Goal: Task Accomplishment & Management: Use online tool/utility

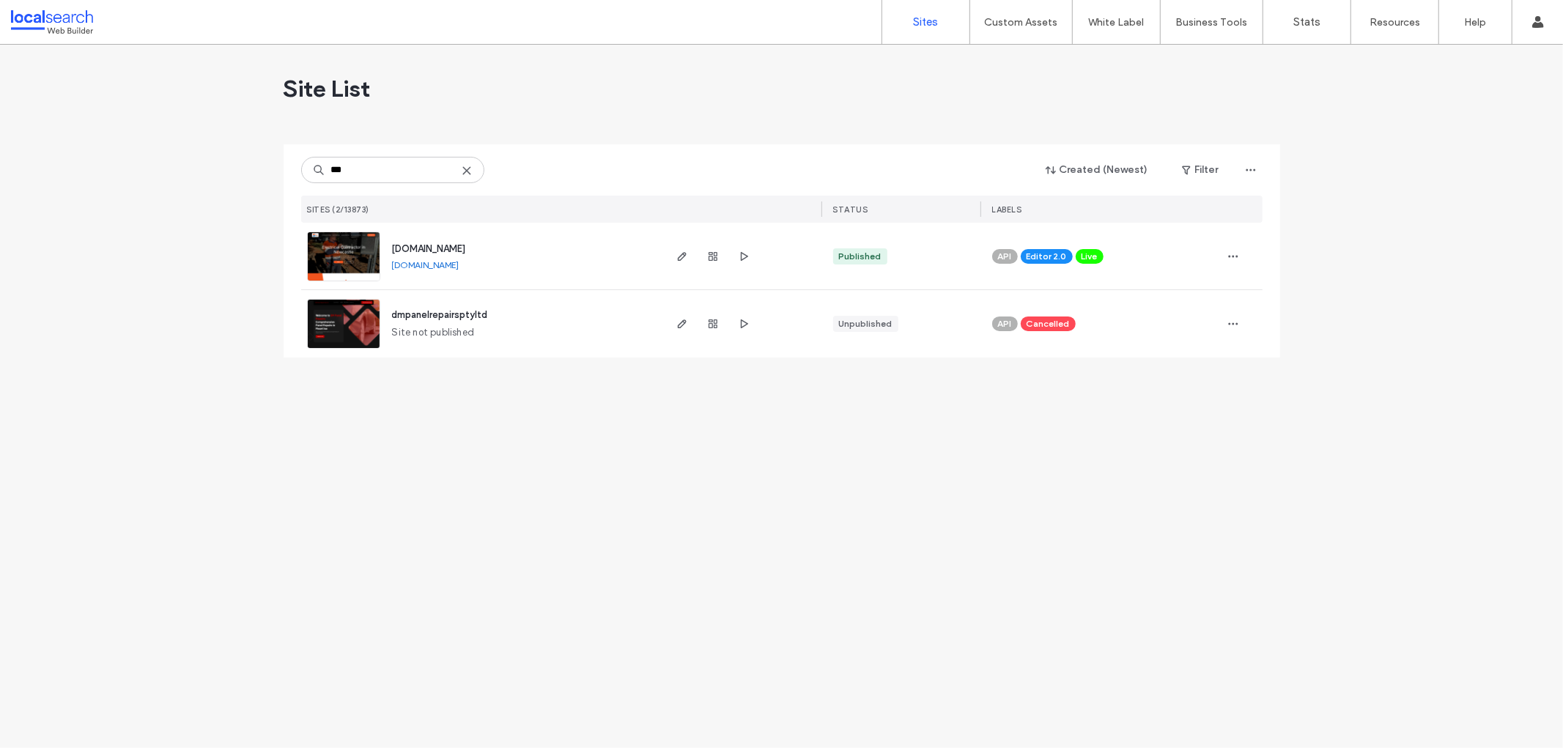
type input "***"
click at [464, 246] on span "[DOMAIN_NAME]" at bounding box center [429, 248] width 74 height 11
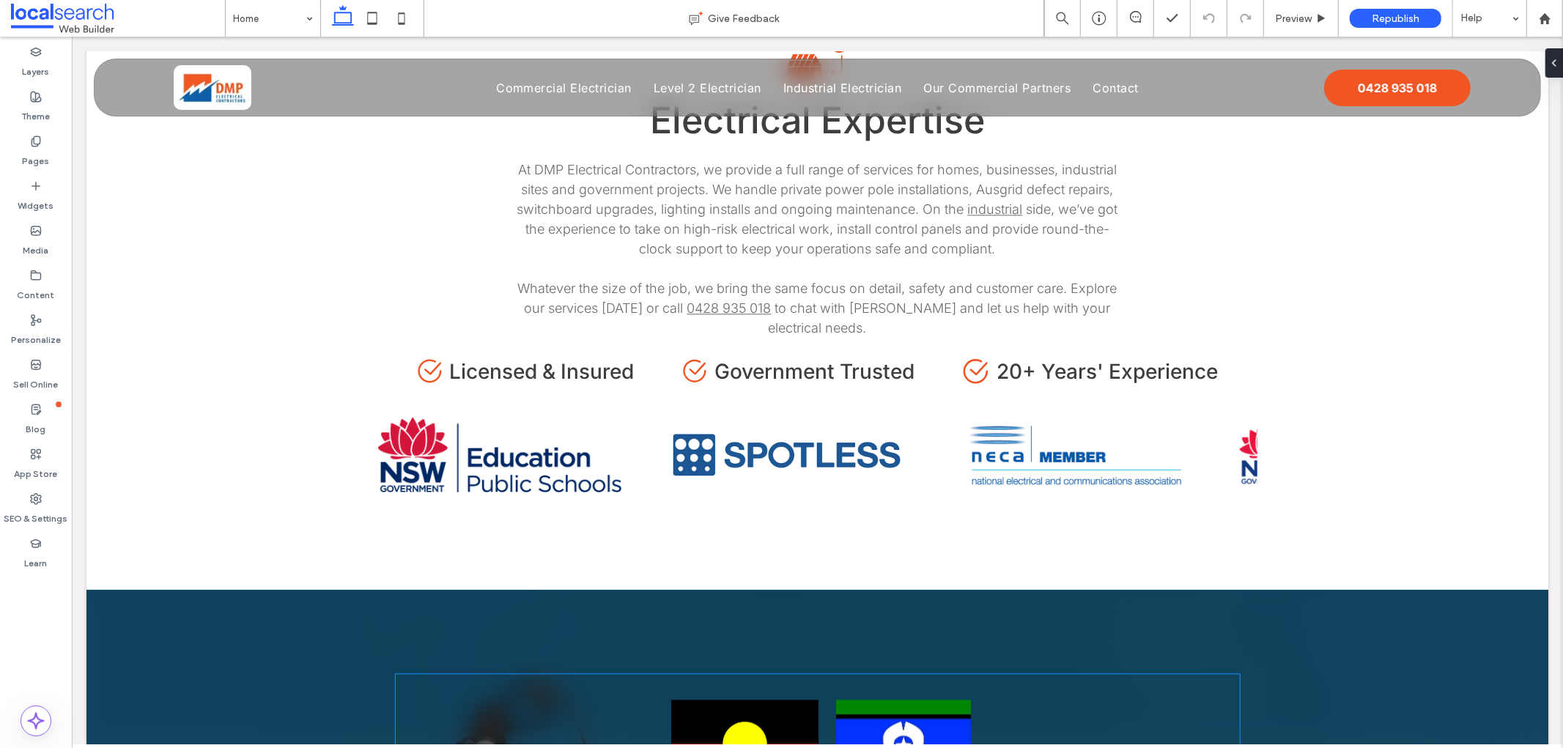
scroll to position [2768, 0]
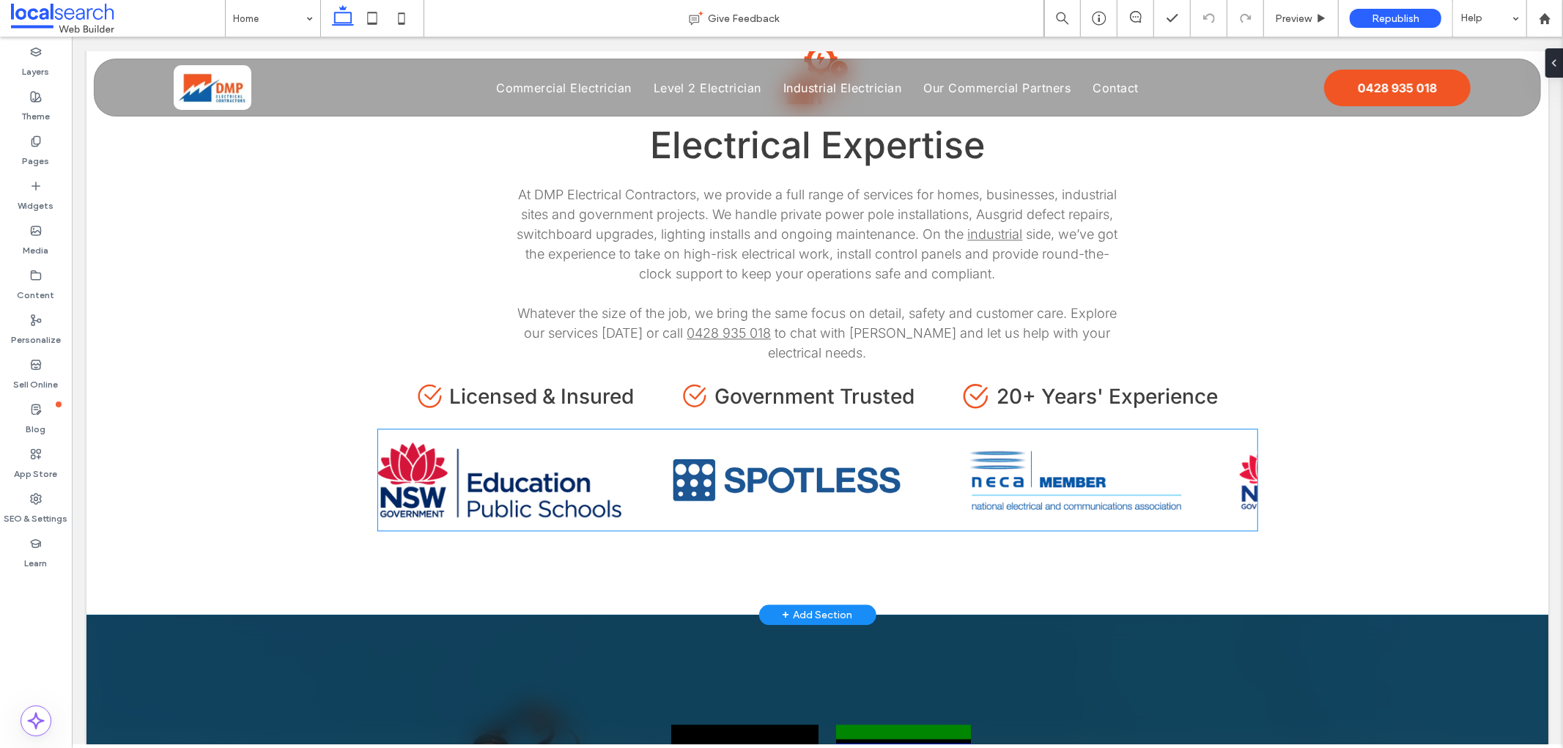
click at [862, 429] on img at bounding box center [983, 479] width 243 height 101
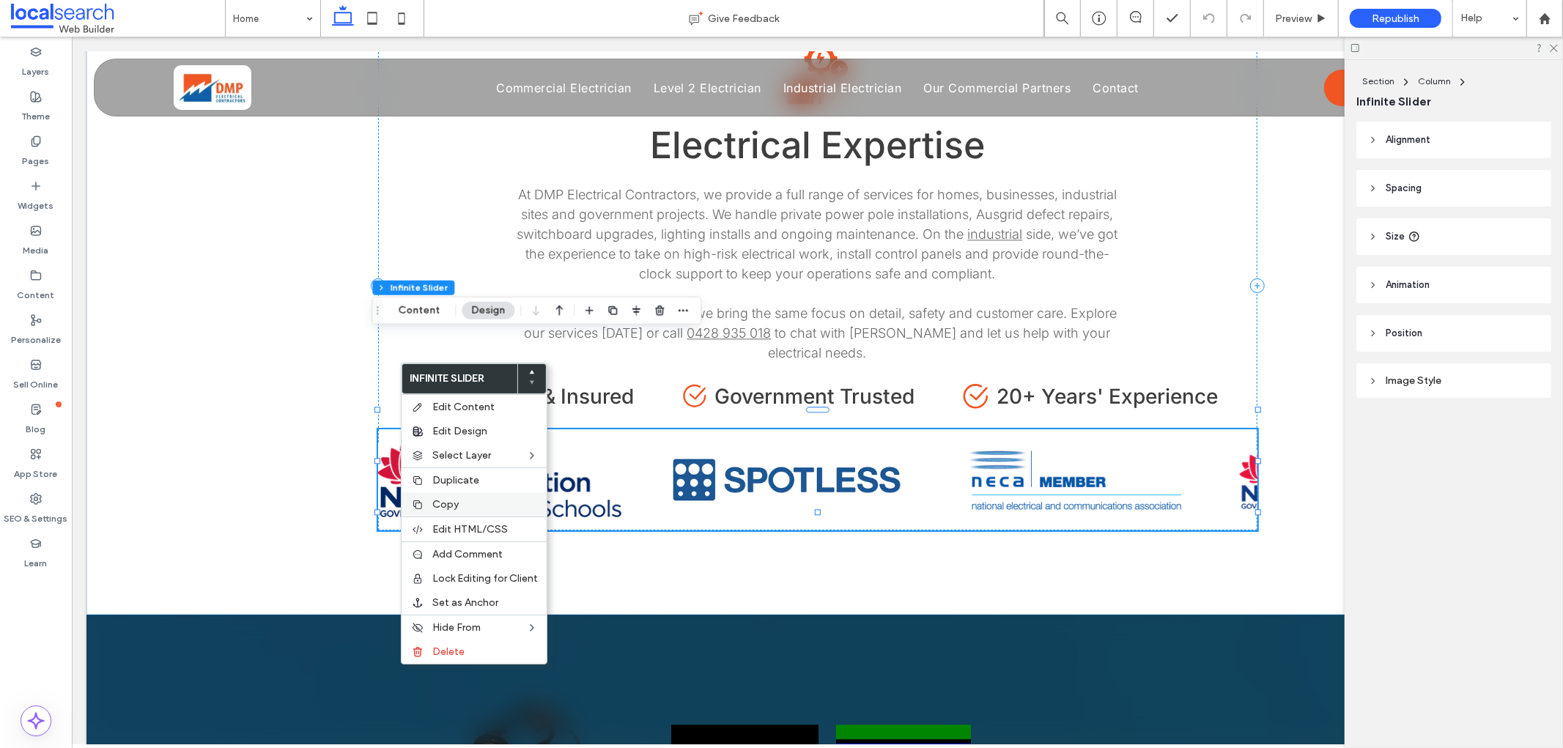
click at [445, 498] on span "Copy" at bounding box center [445, 504] width 26 height 12
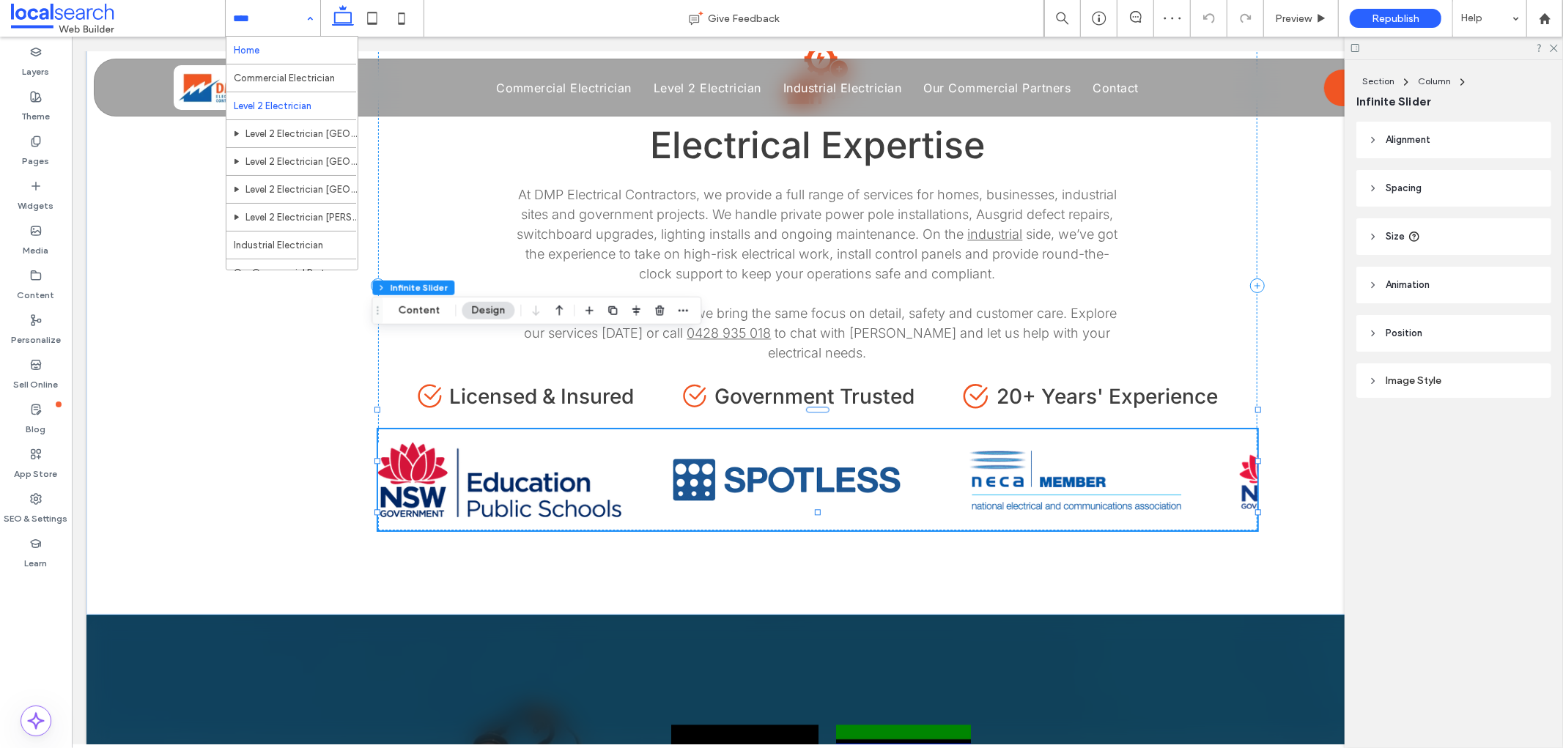
scroll to position [48, 0]
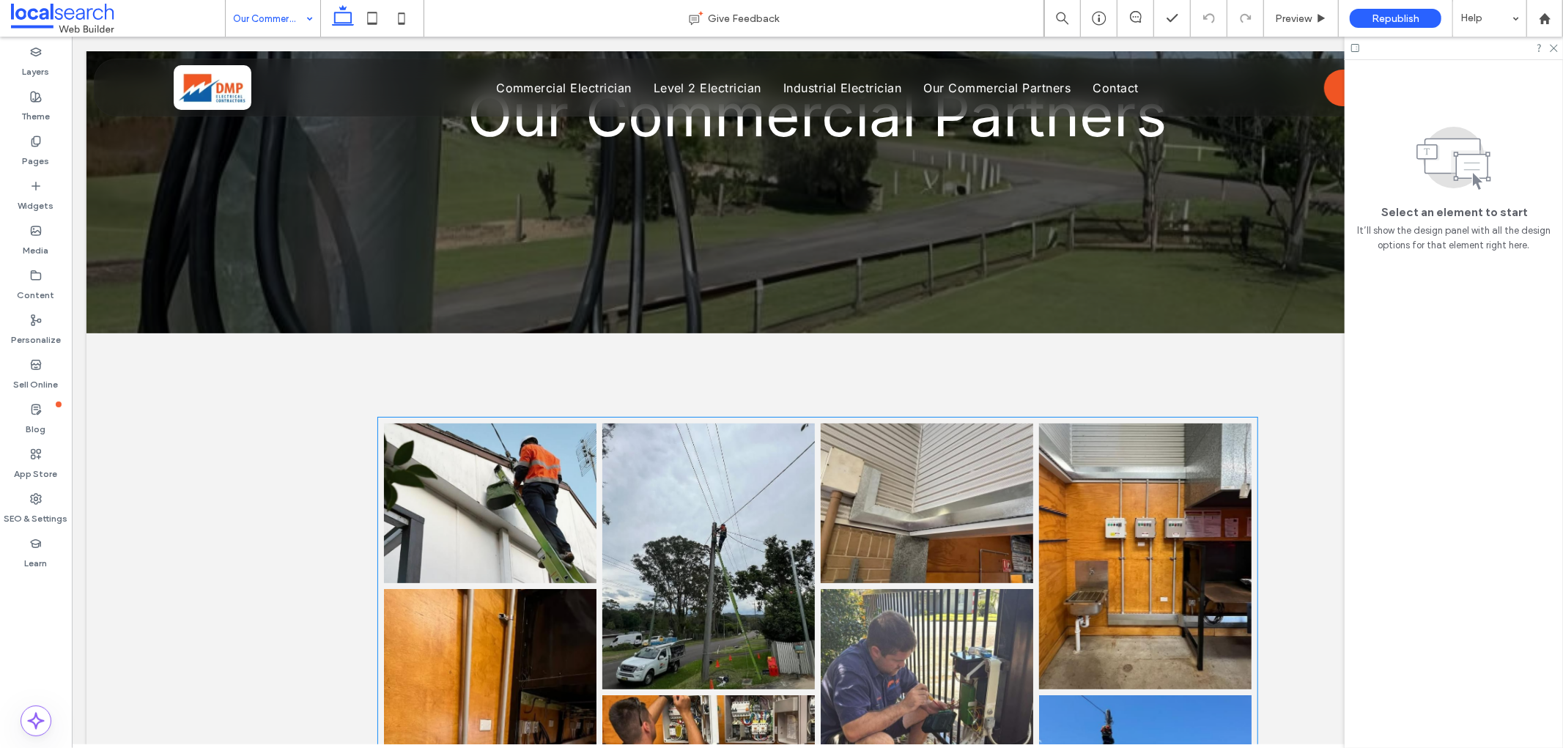
scroll to position [163, 0]
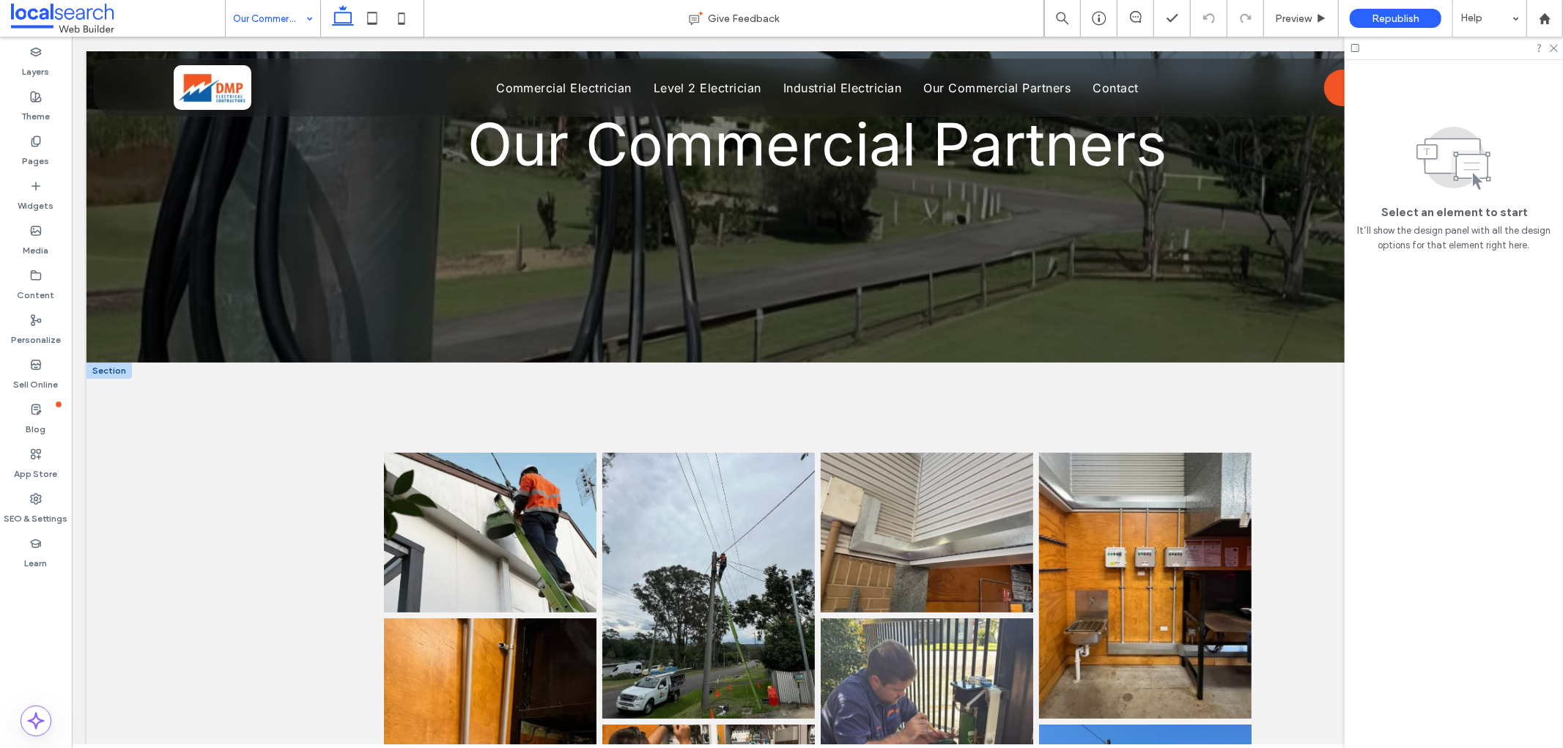
click at [103, 374] on div at bounding box center [108, 370] width 45 height 16
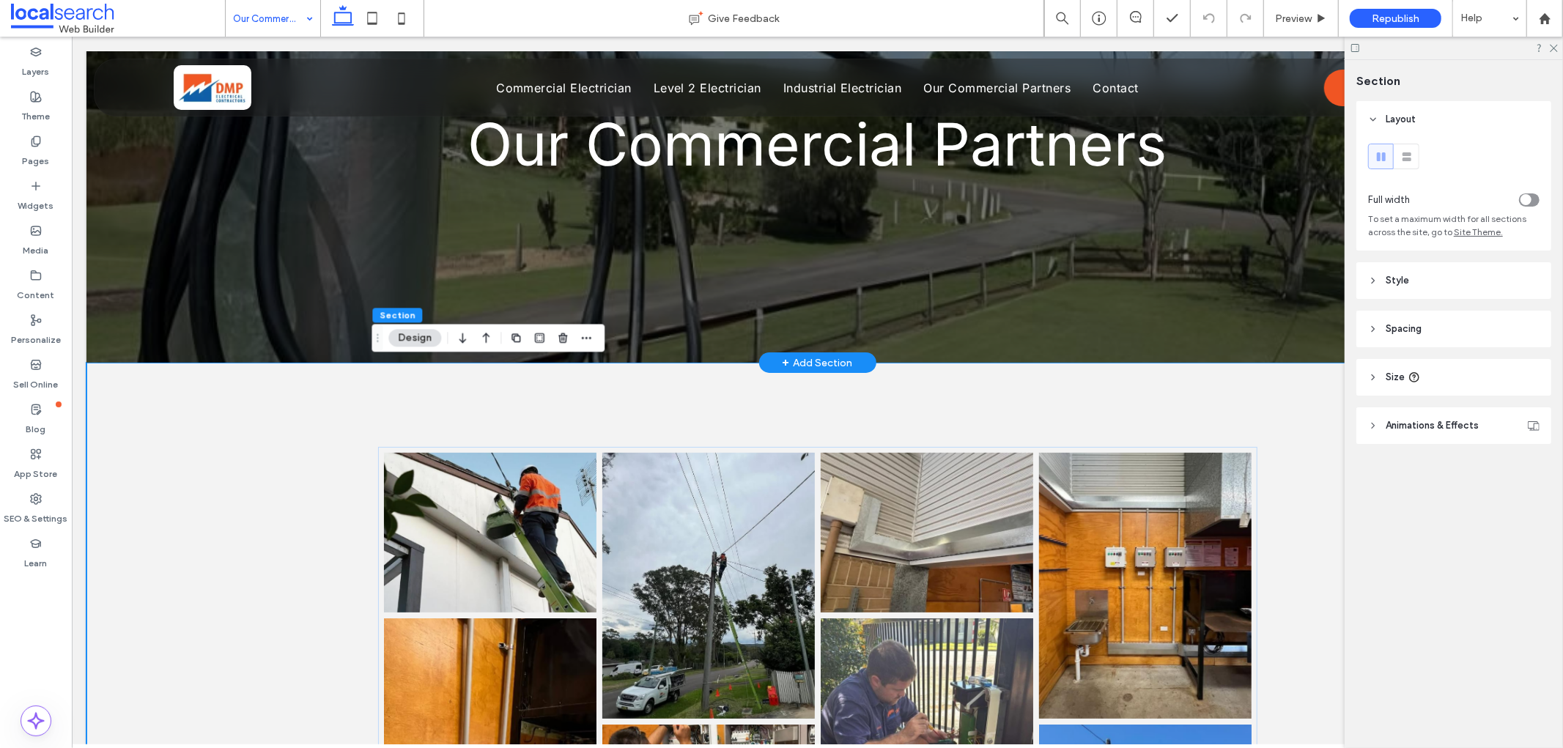
click at [811, 362] on div "+ Add Section" at bounding box center [817, 362] width 70 height 16
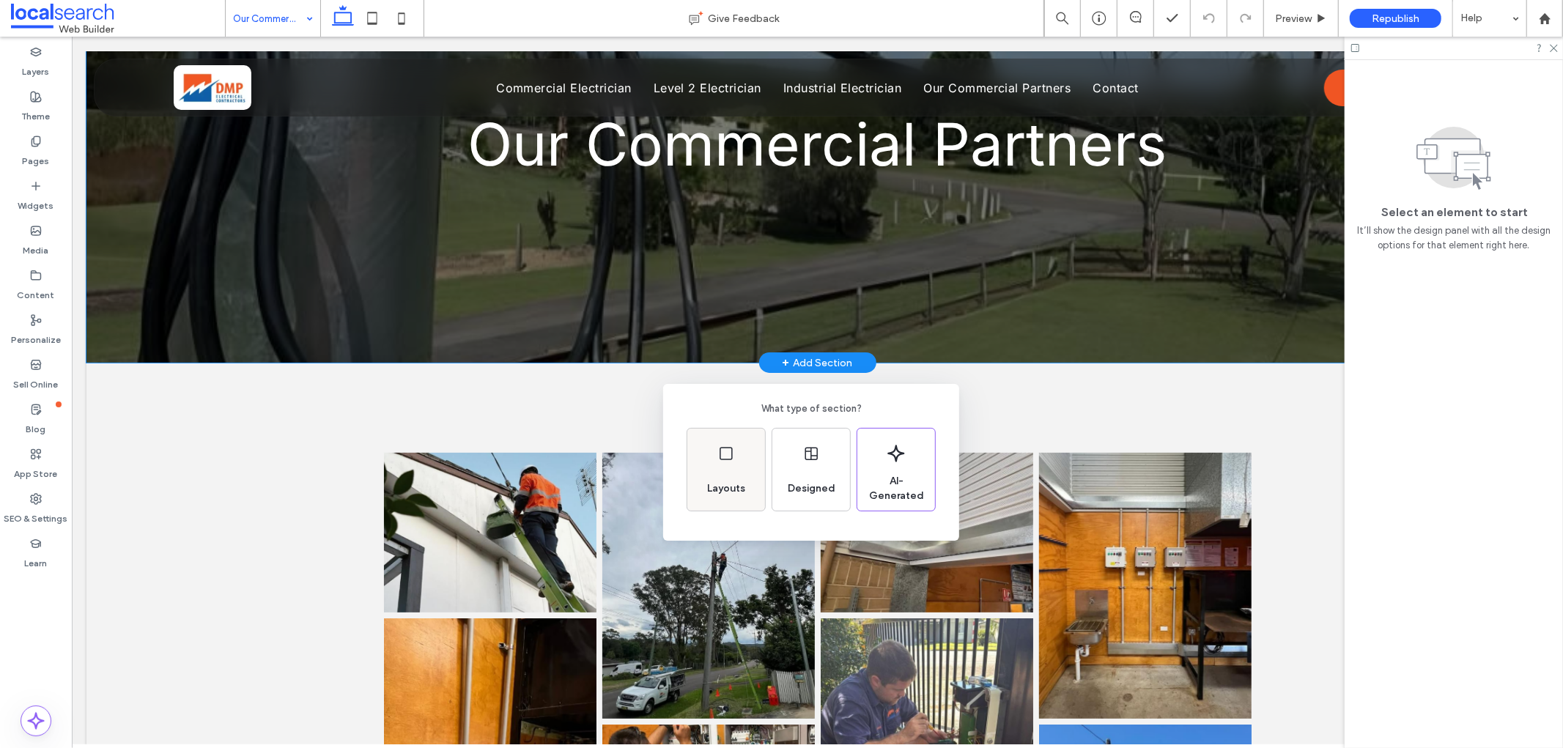
click at [727, 464] on div "Layouts" at bounding box center [726, 470] width 78 height 82
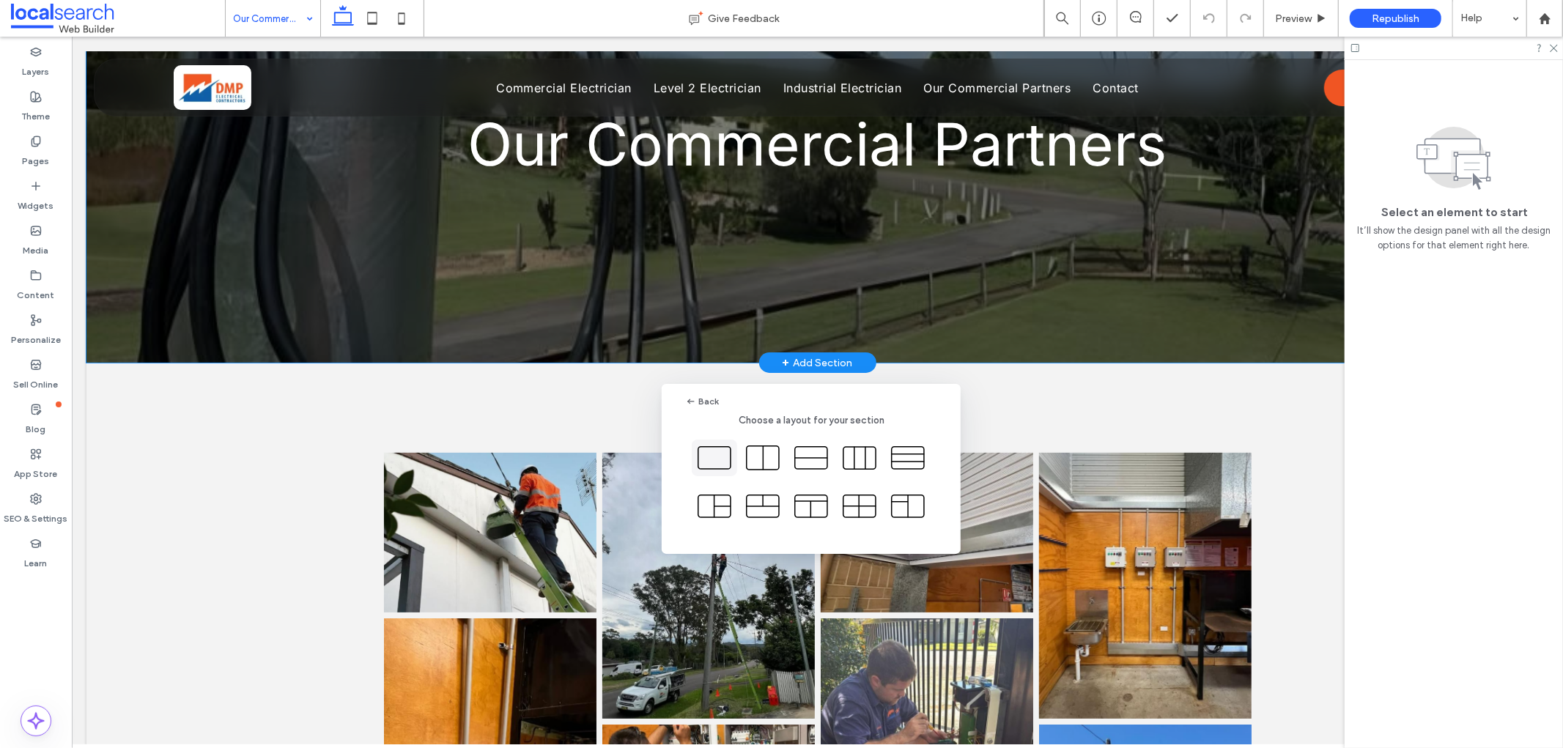
click at [707, 464] on icon at bounding box center [714, 458] width 37 height 37
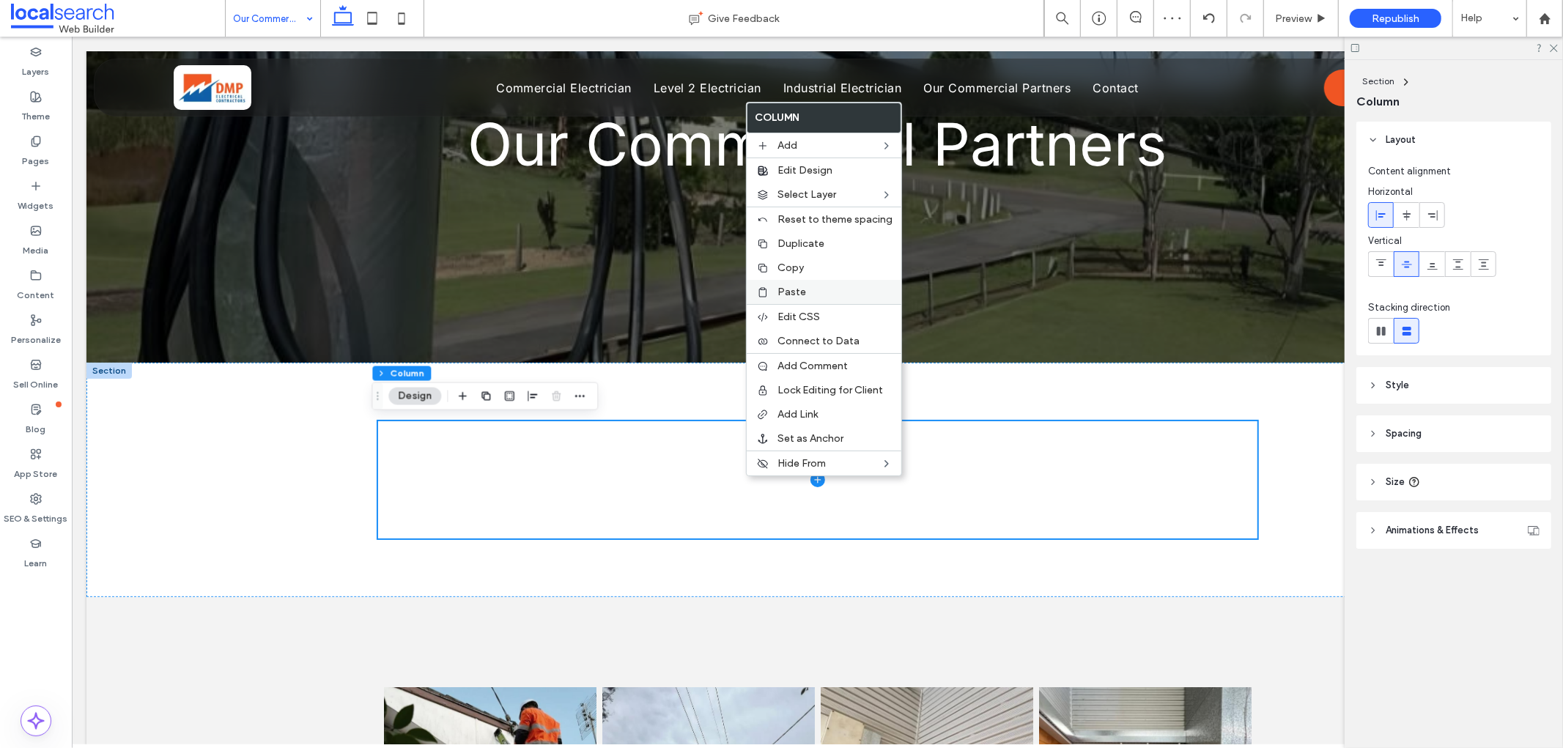
click at [797, 289] on span "Paste" at bounding box center [791, 292] width 29 height 12
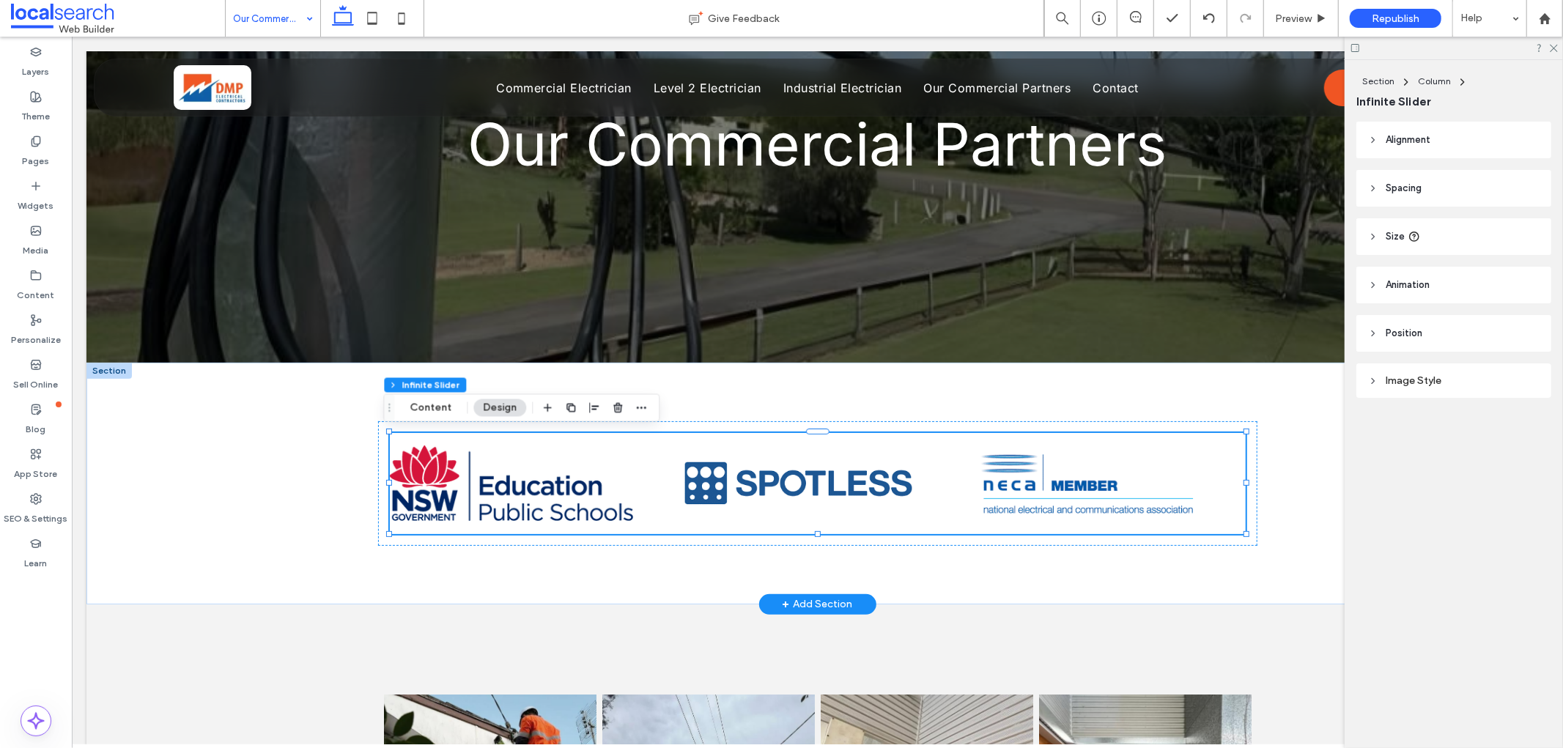
click at [105, 369] on div at bounding box center [108, 370] width 45 height 16
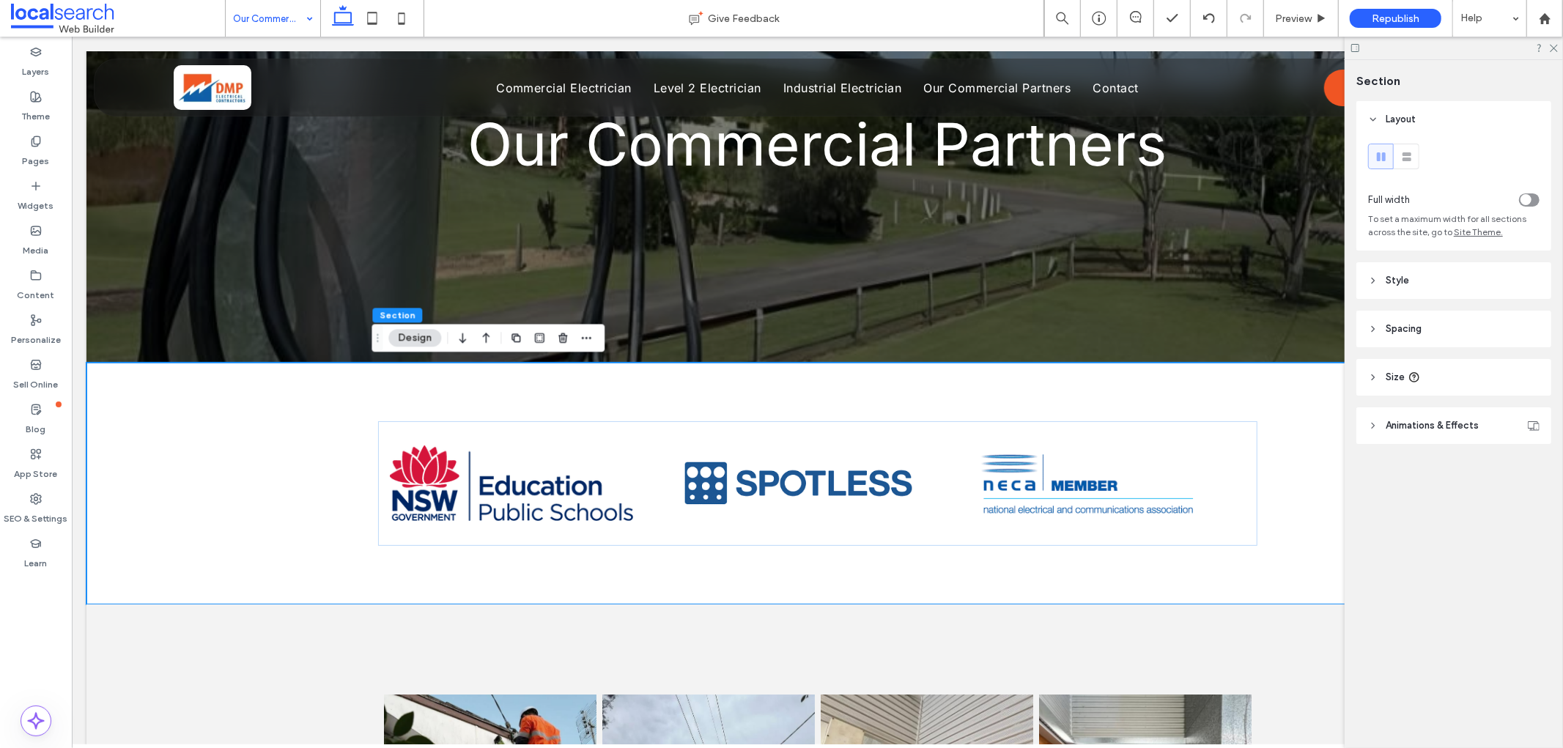
click at [1526, 196] on div "toggle" at bounding box center [1525, 199] width 11 height 11
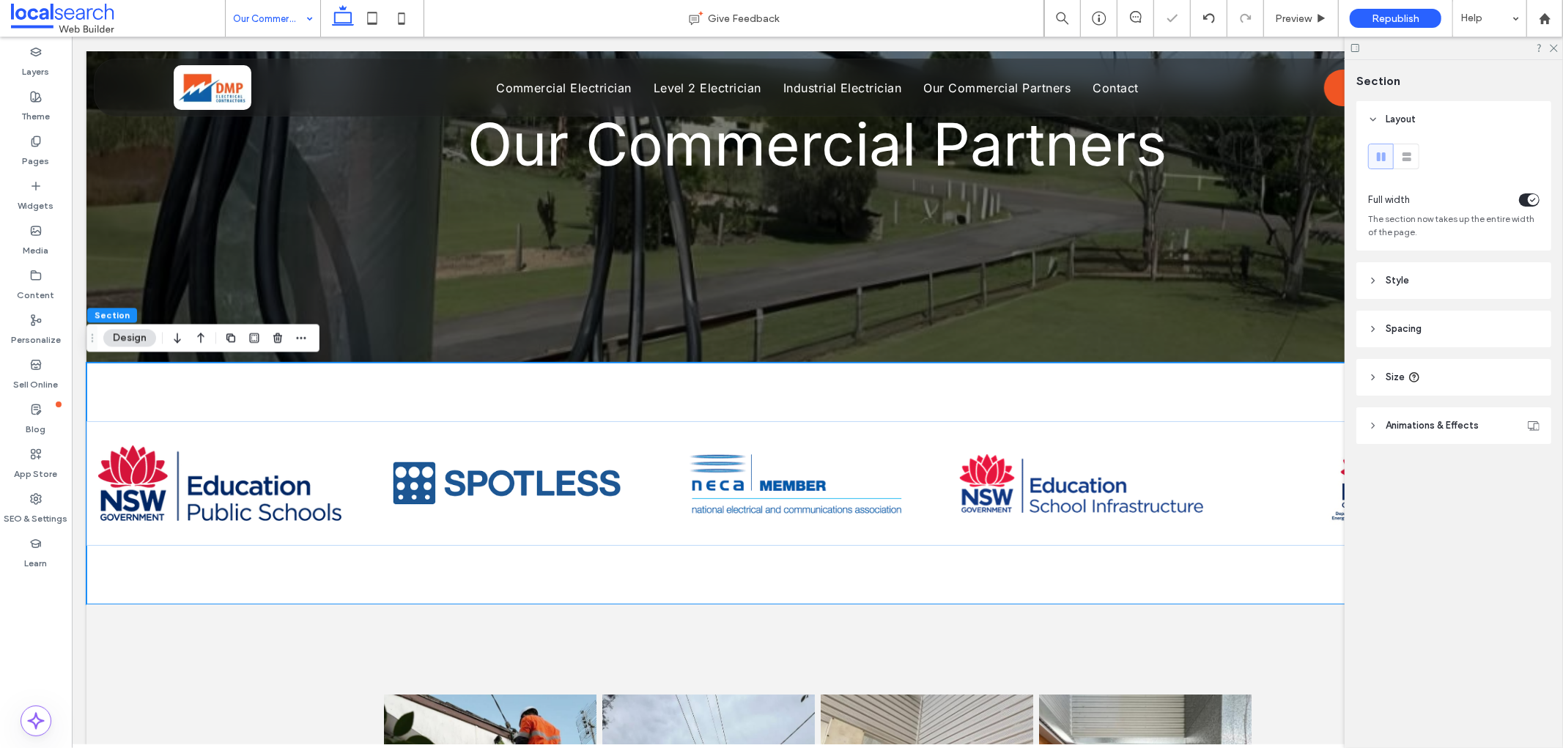
click at [1396, 330] on span "Spacing" at bounding box center [1404, 329] width 36 height 15
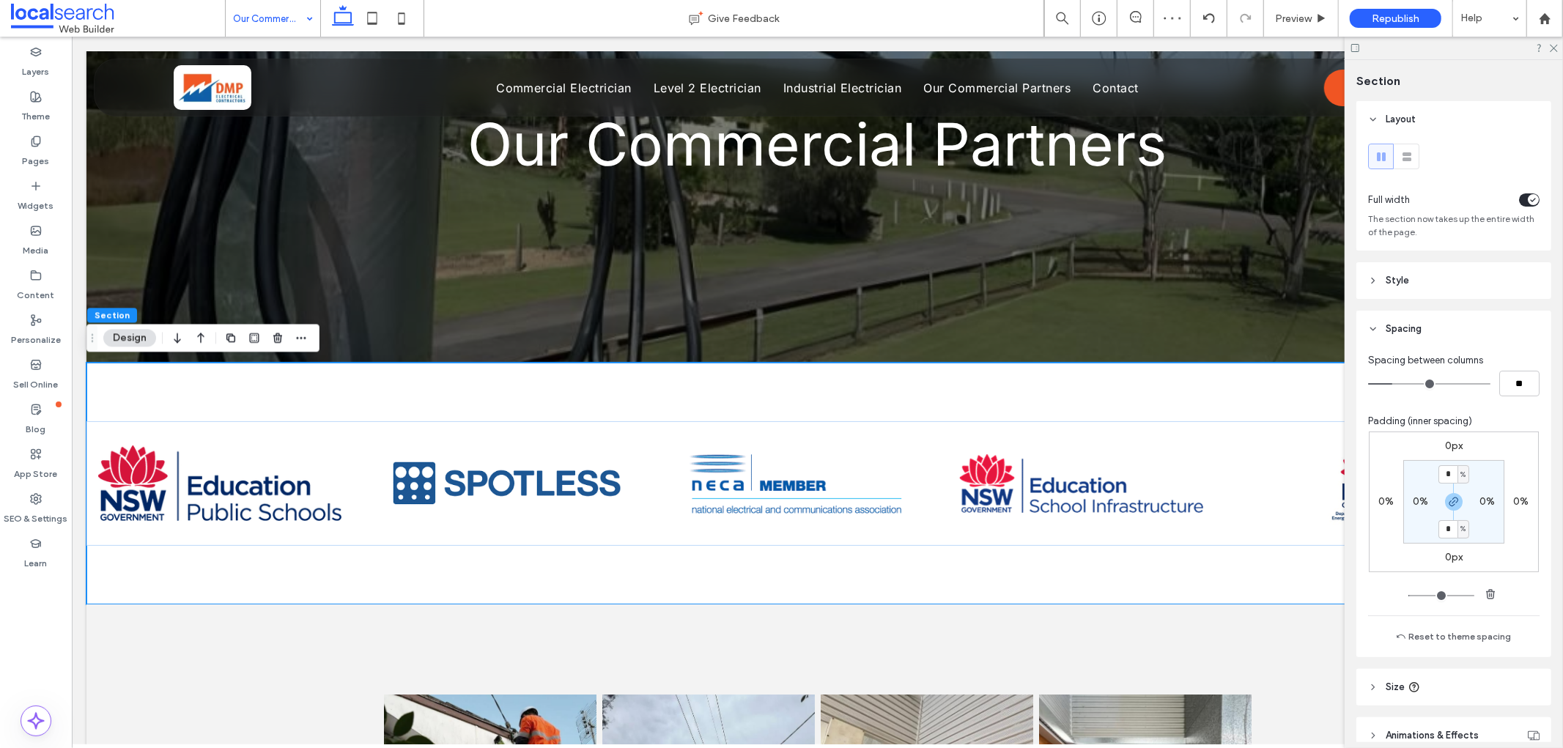
scroll to position [71, 0]
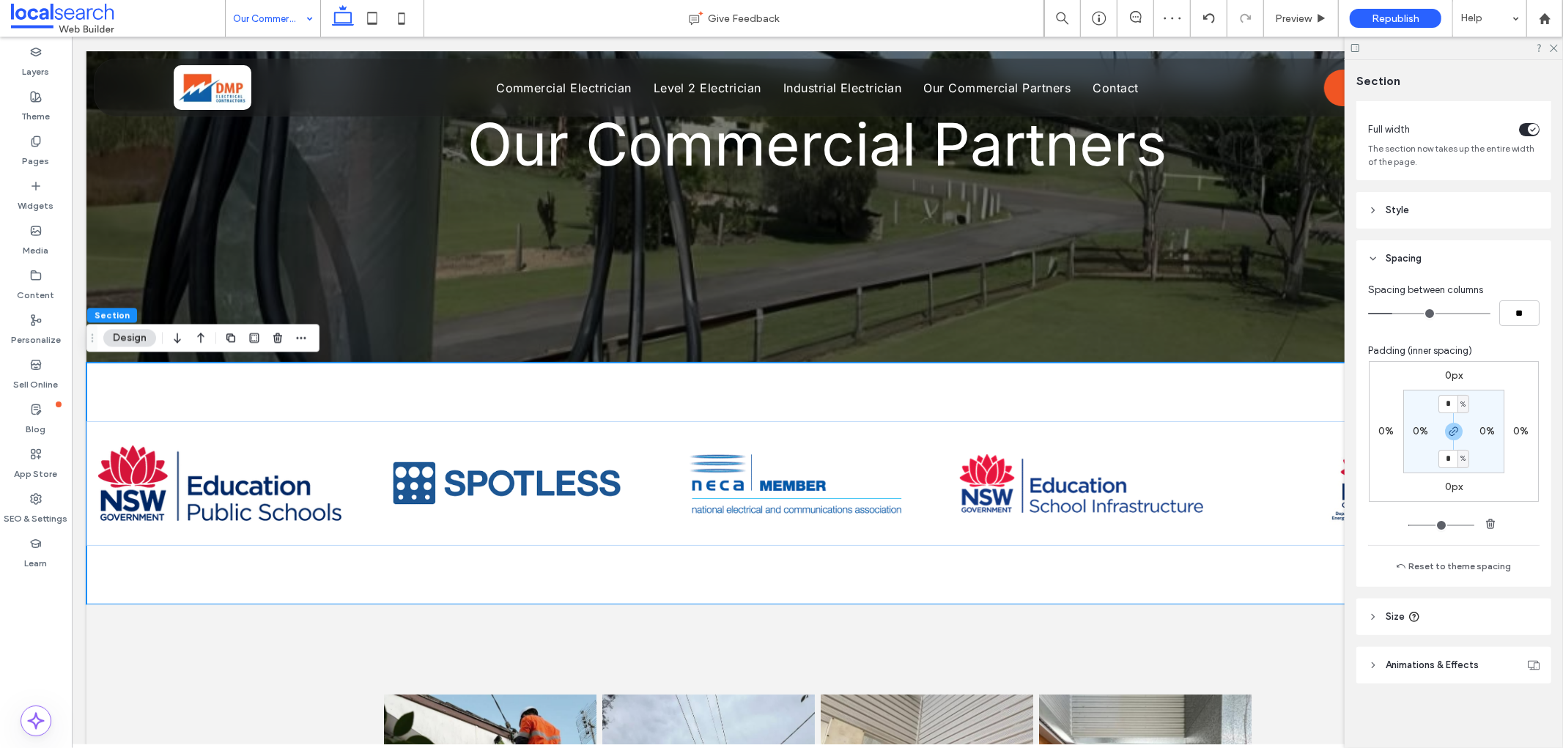
click at [1386, 432] on label "0%" at bounding box center [1386, 431] width 15 height 12
type input "*"
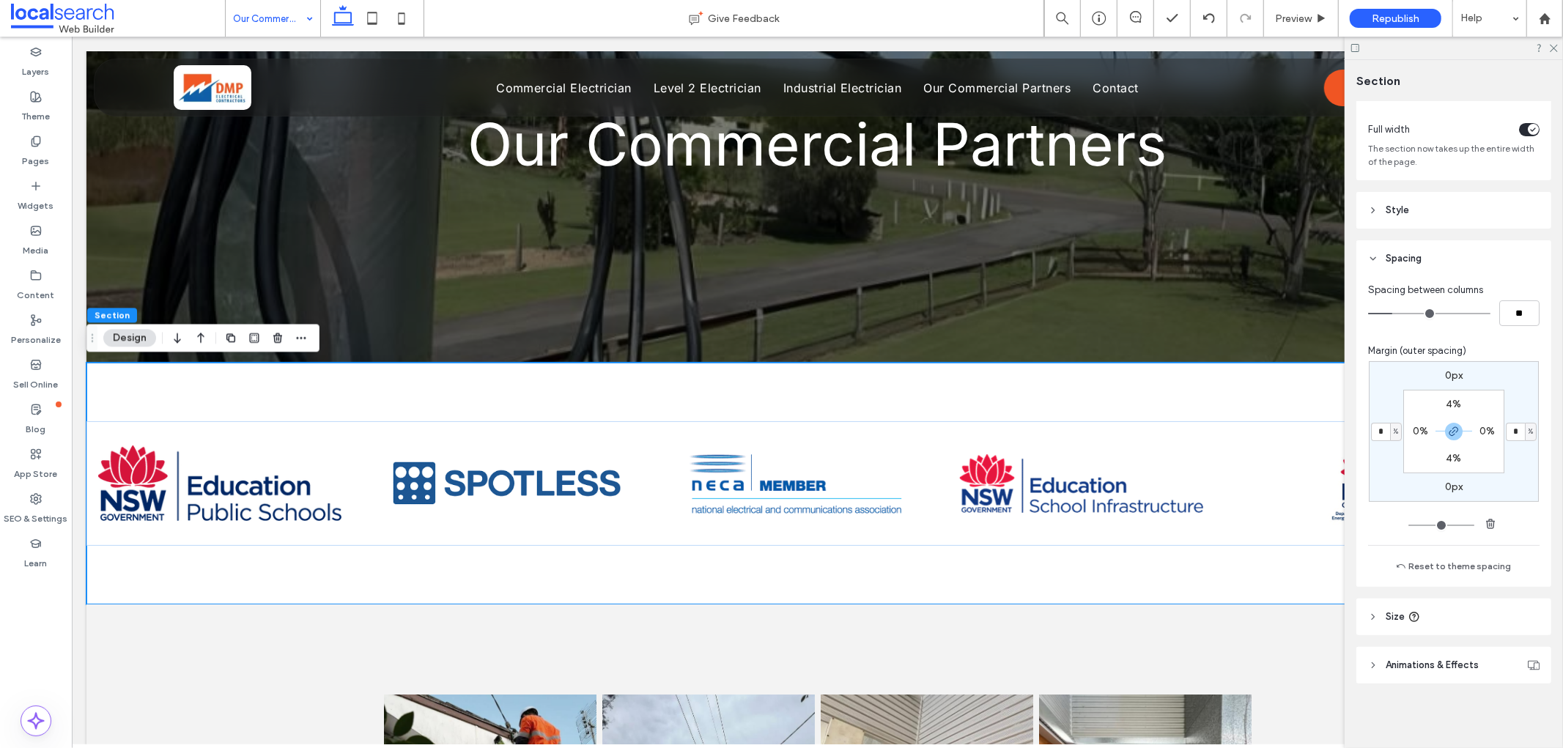
click at [1394, 427] on span "%" at bounding box center [1396, 431] width 5 height 15
click at [1389, 451] on span "px" at bounding box center [1387, 454] width 10 height 15
click at [1381, 435] on input "*" at bounding box center [1380, 432] width 19 height 18
type input "**"
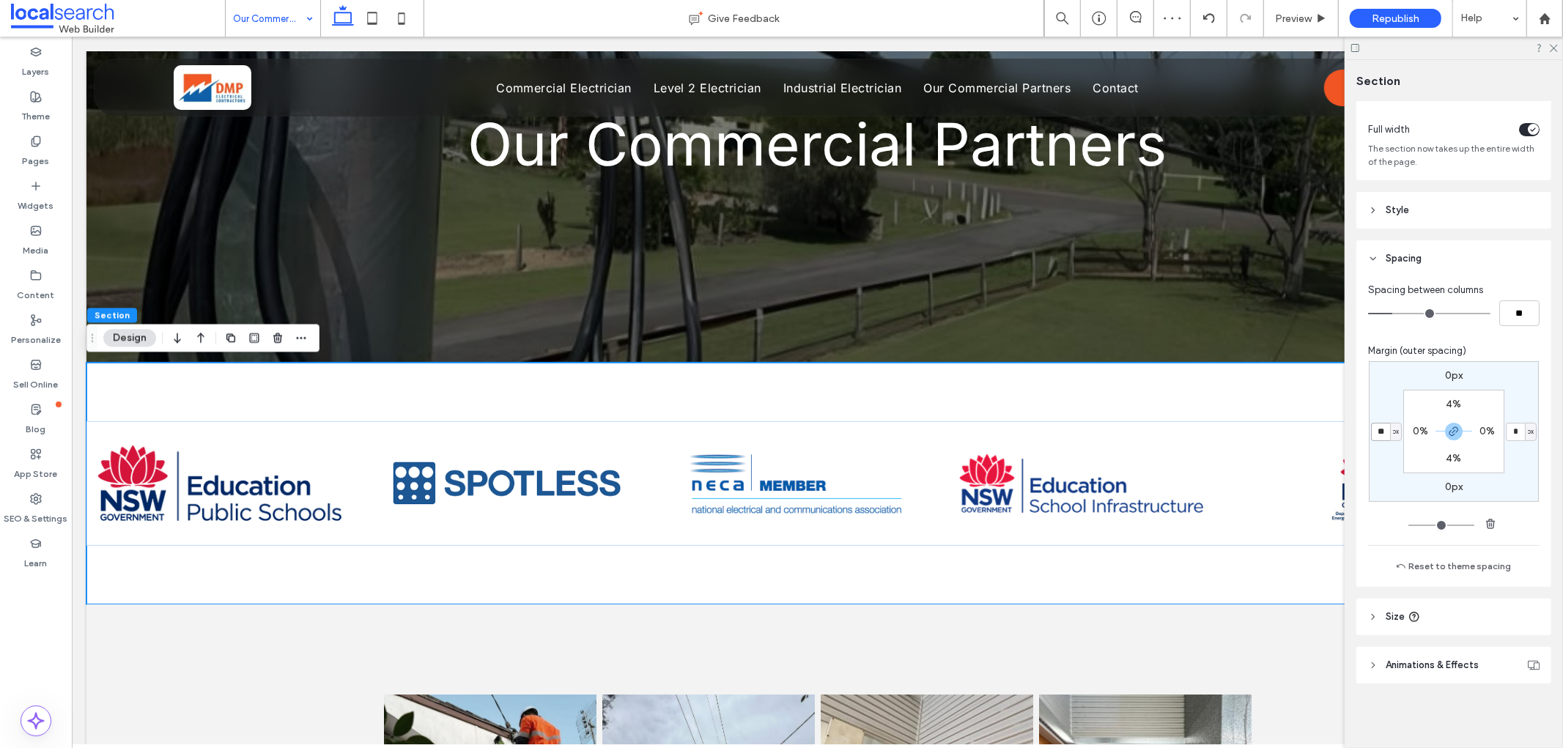
type input "**"
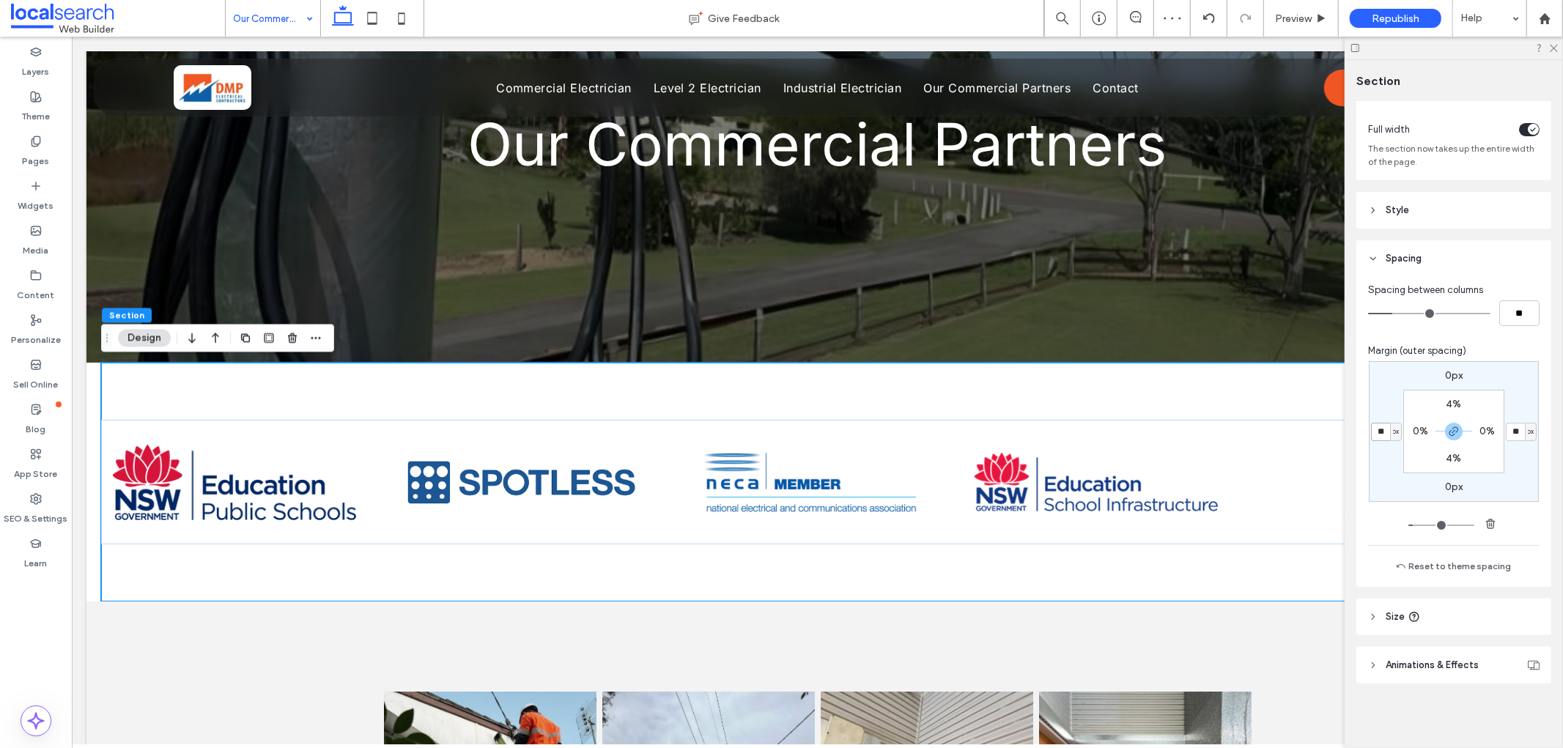
type input "*"
type input "**"
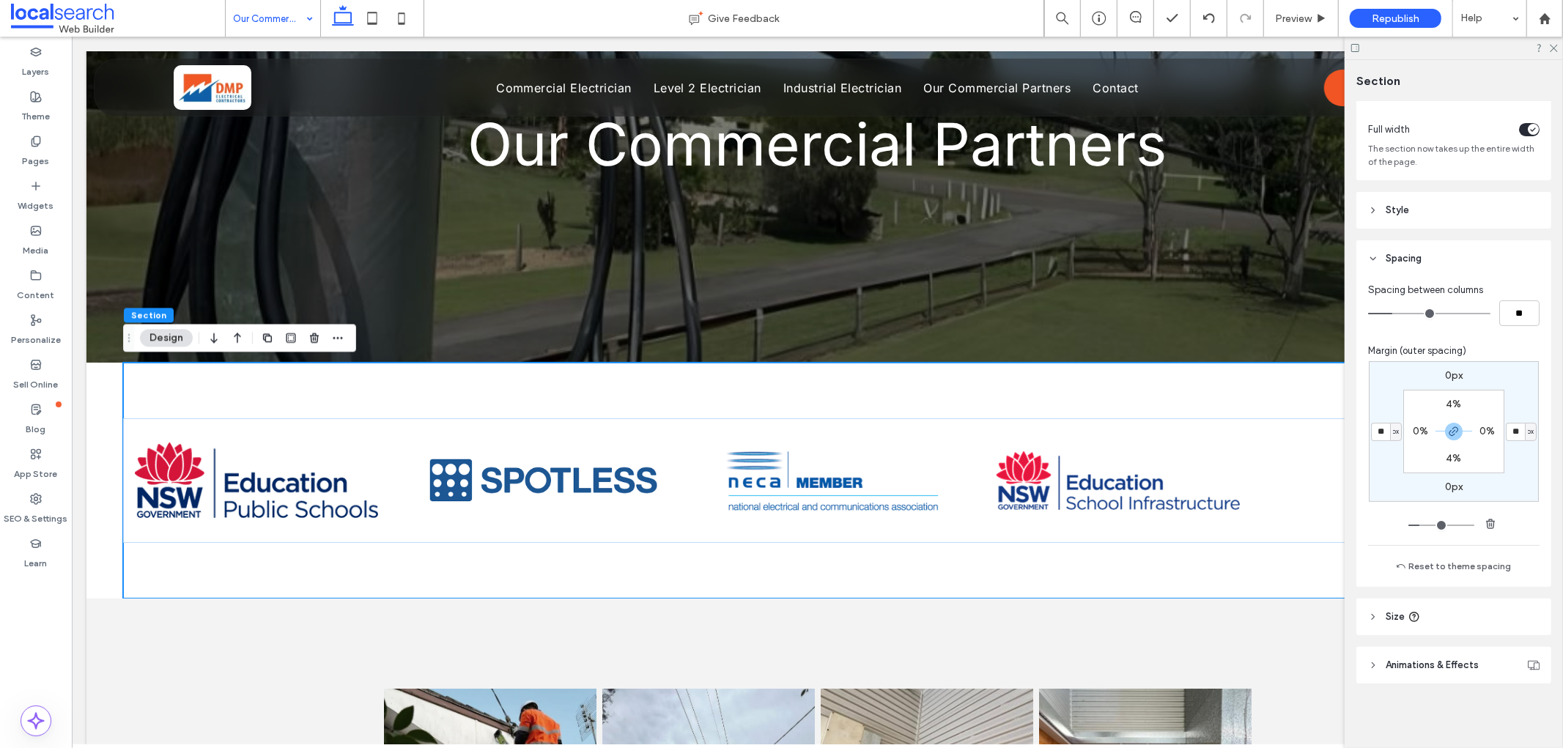
click at [1562, 40] on div at bounding box center [1454, 48] width 218 height 23
click at [1555, 45] on icon at bounding box center [1553, 48] width 10 height 10
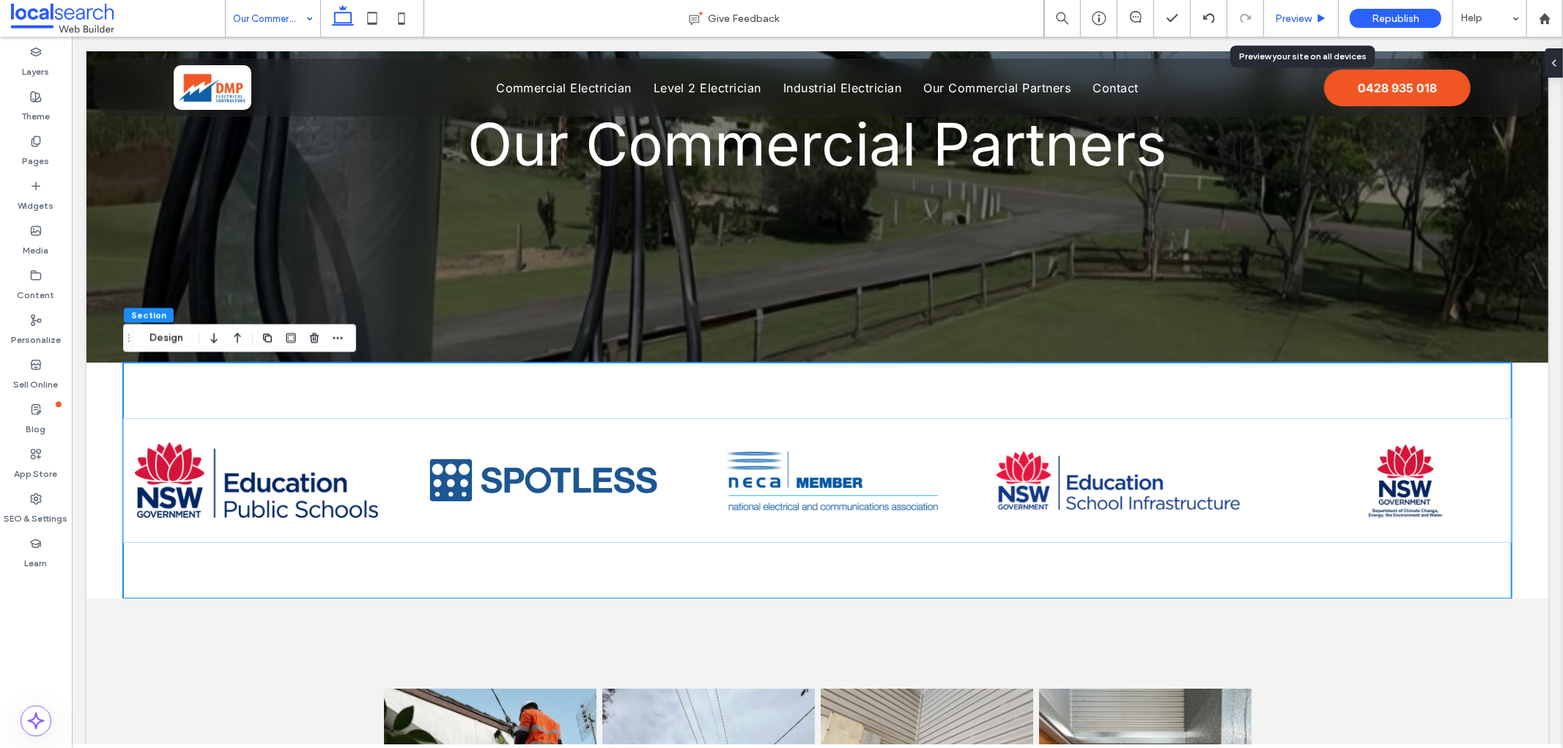
click at [1298, 9] on div "Preview" at bounding box center [1301, 18] width 75 height 37
click at [1298, 17] on span "Preview" at bounding box center [1293, 18] width 37 height 12
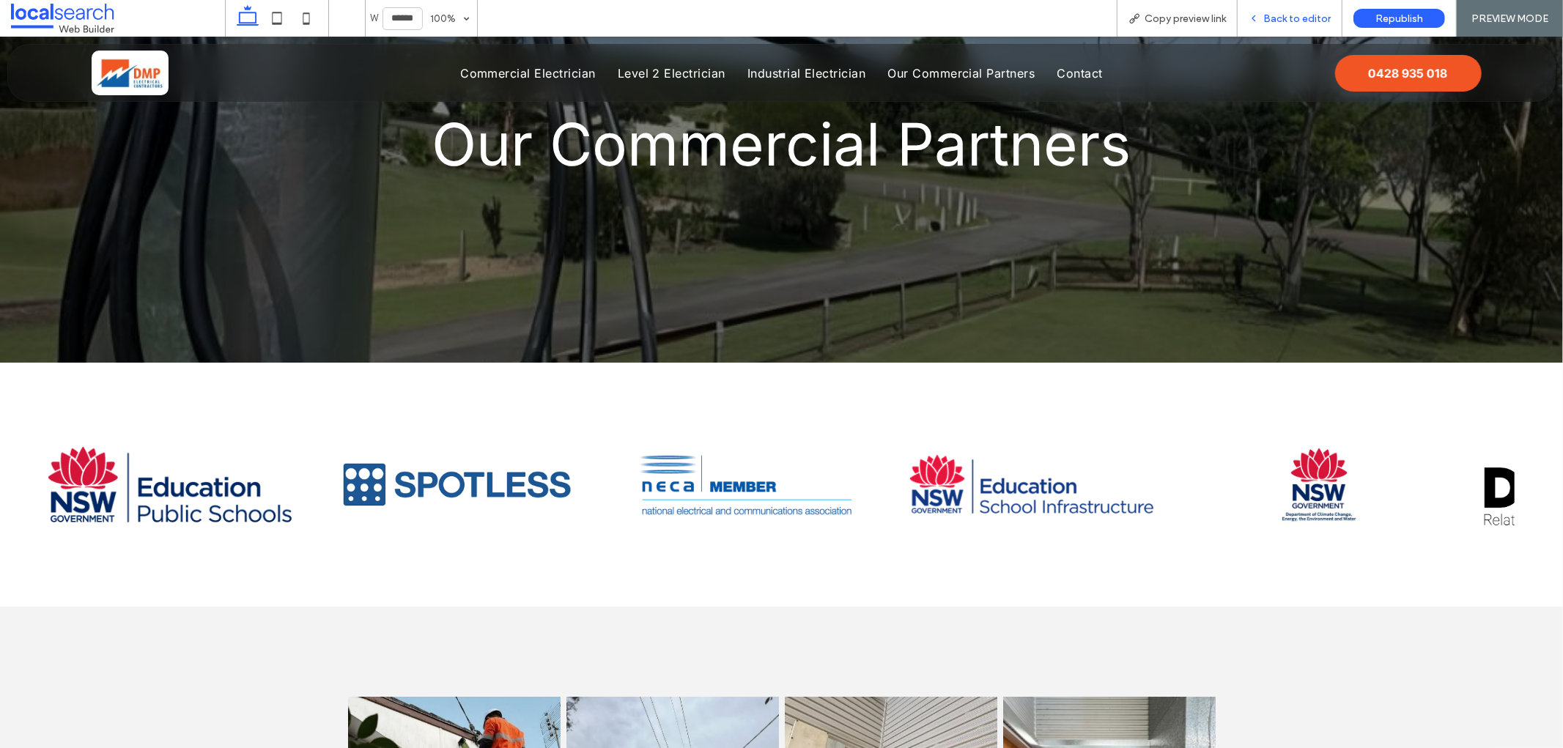
click at [1283, 15] on span "Back to editor" at bounding box center [1296, 18] width 67 height 12
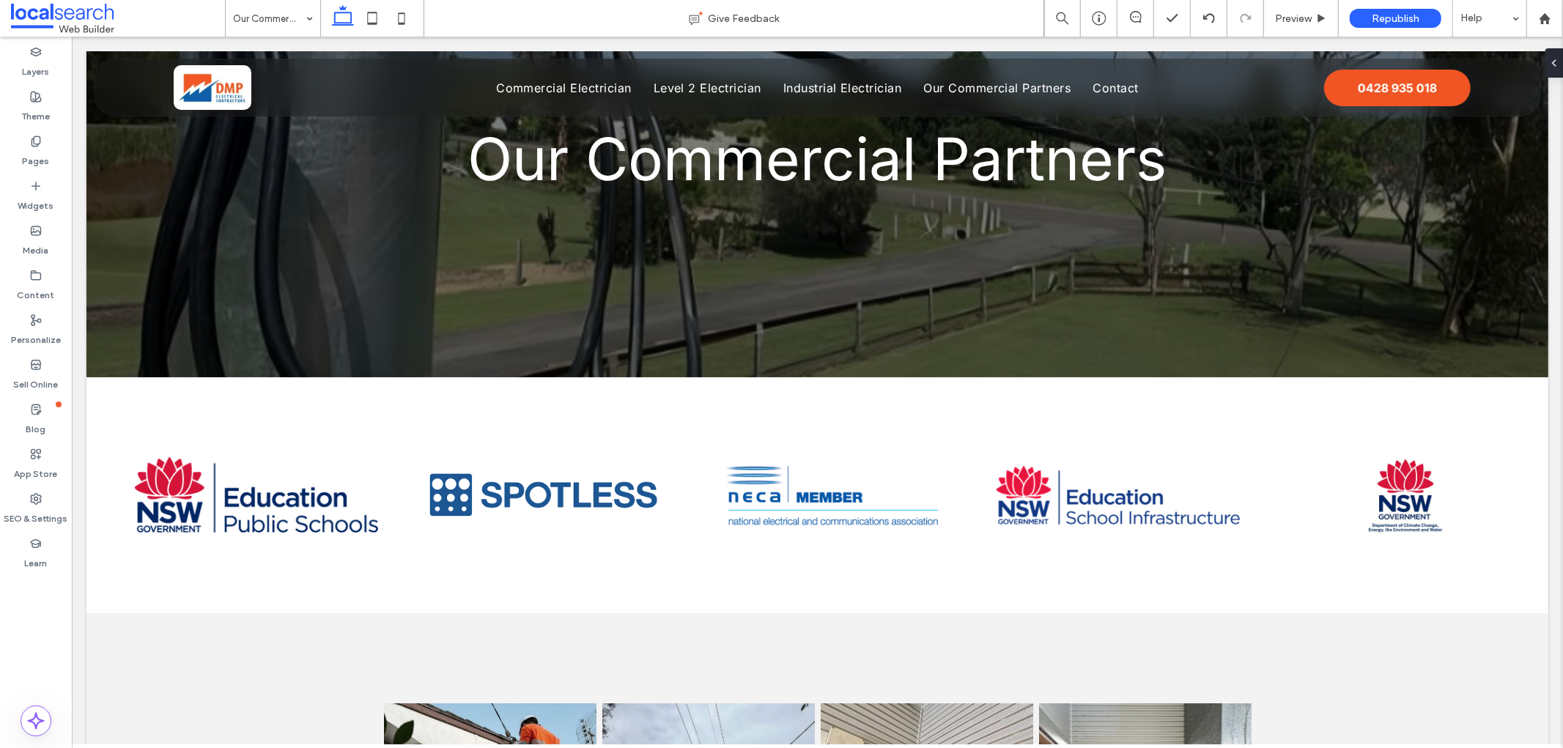
scroll to position [163, 0]
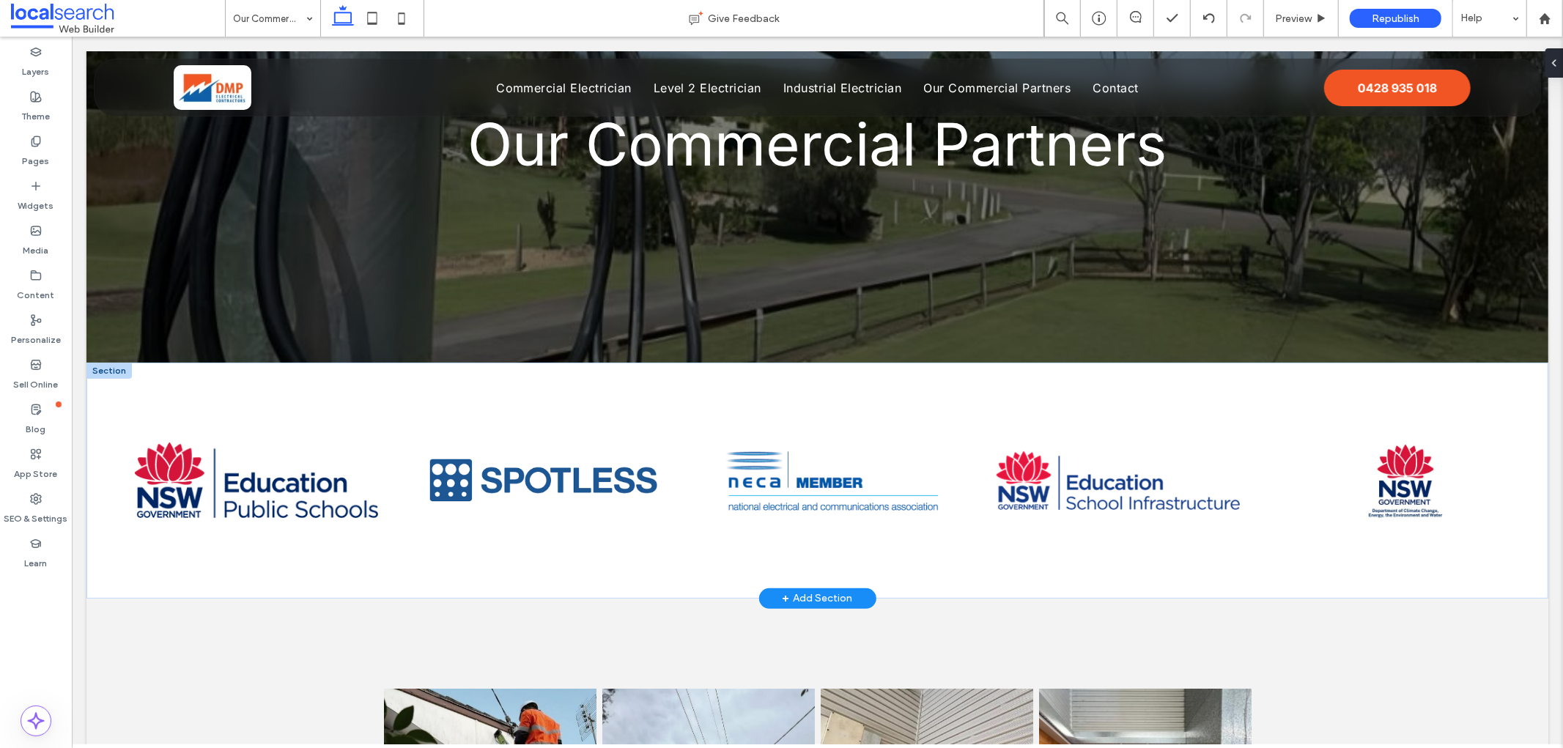
click at [99, 373] on div at bounding box center [108, 370] width 45 height 16
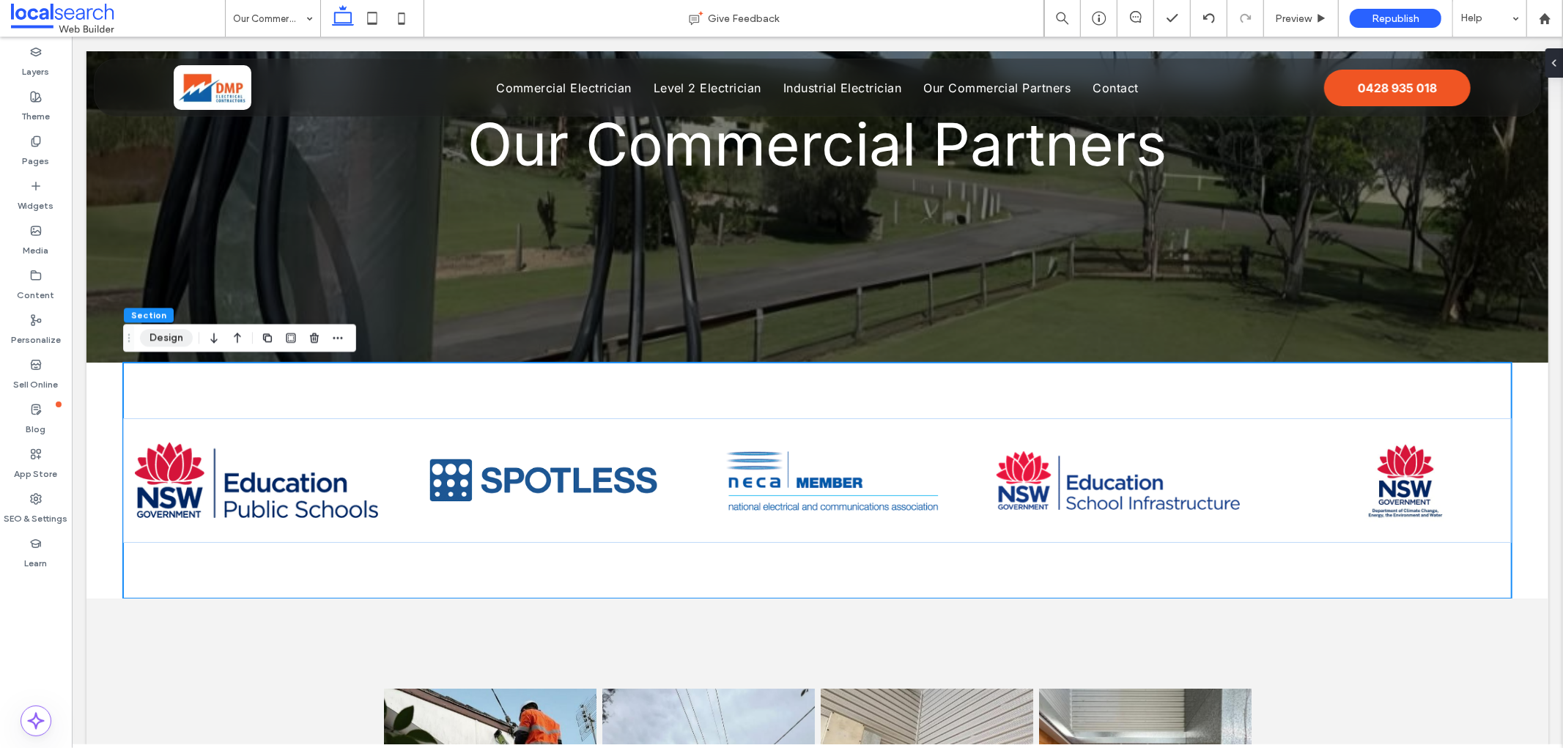
click at [161, 339] on button "Design" at bounding box center [166, 338] width 53 height 18
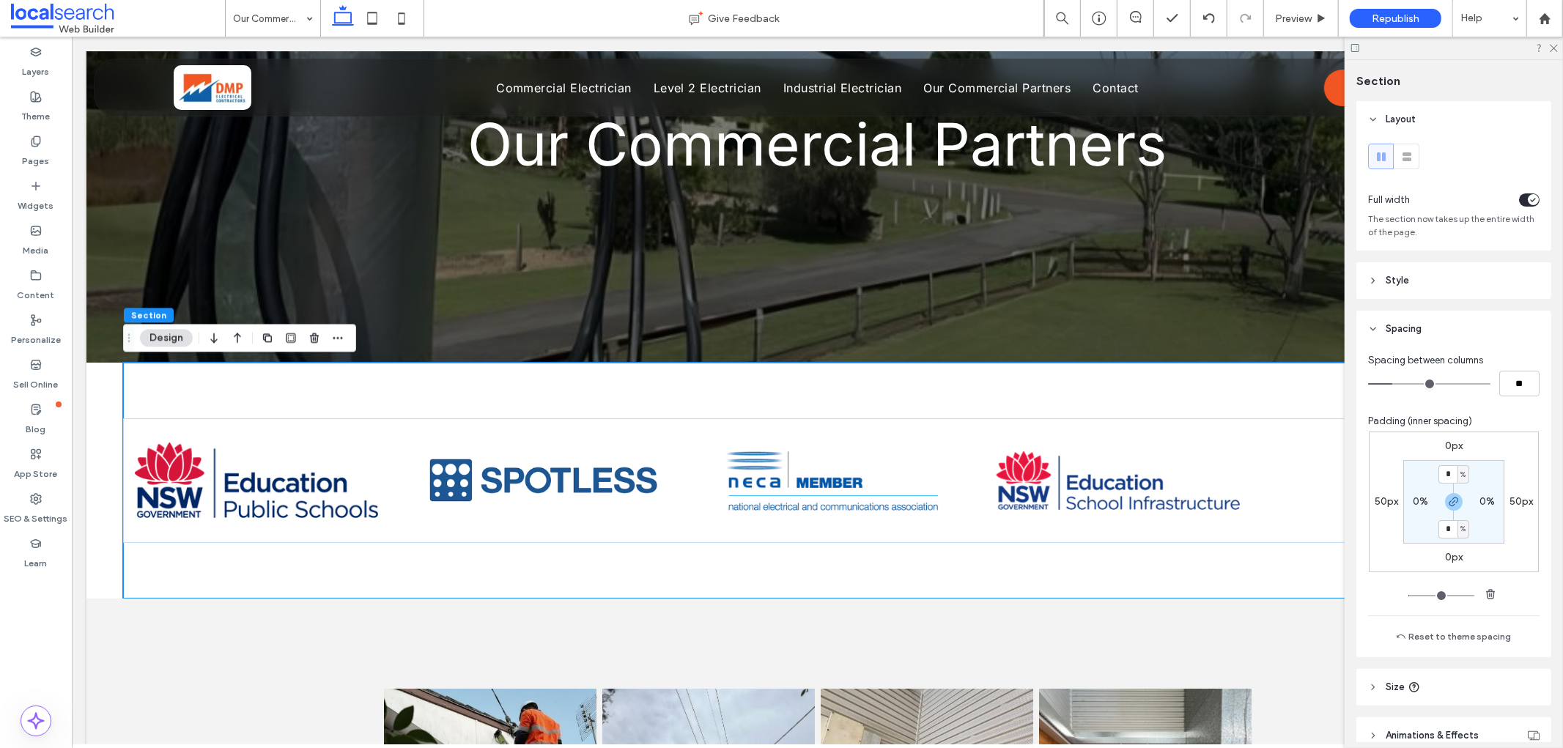
click at [1459, 475] on div "%" at bounding box center [1463, 475] width 9 height 15
click at [1449, 496] on span "px" at bounding box center [1454, 498] width 10 height 15
type input "****"
type input "**"
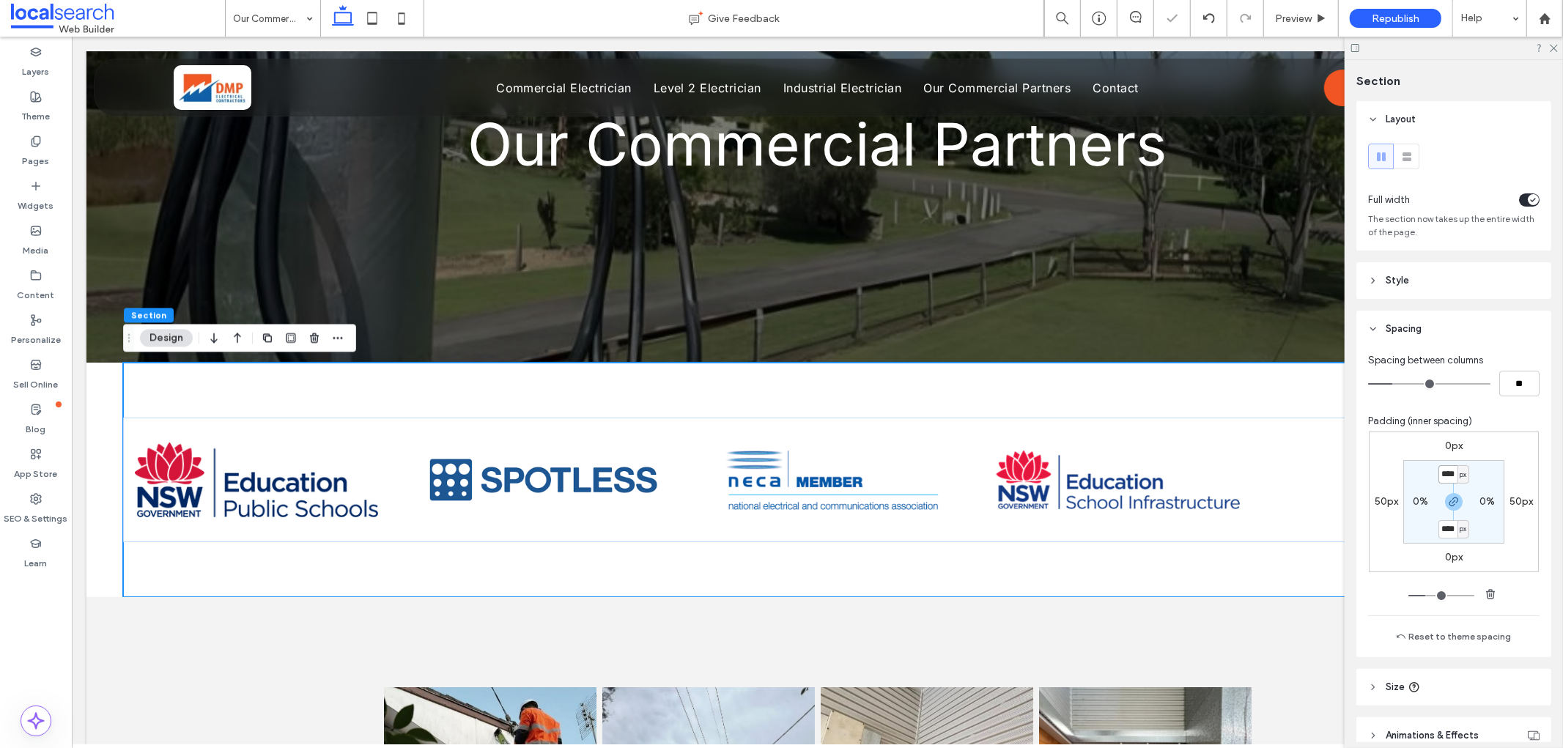
click at [1446, 470] on input "****" at bounding box center [1447, 474] width 19 height 18
type input "**"
click at [1404, 13] on span "Republish" at bounding box center [1396, 18] width 48 height 12
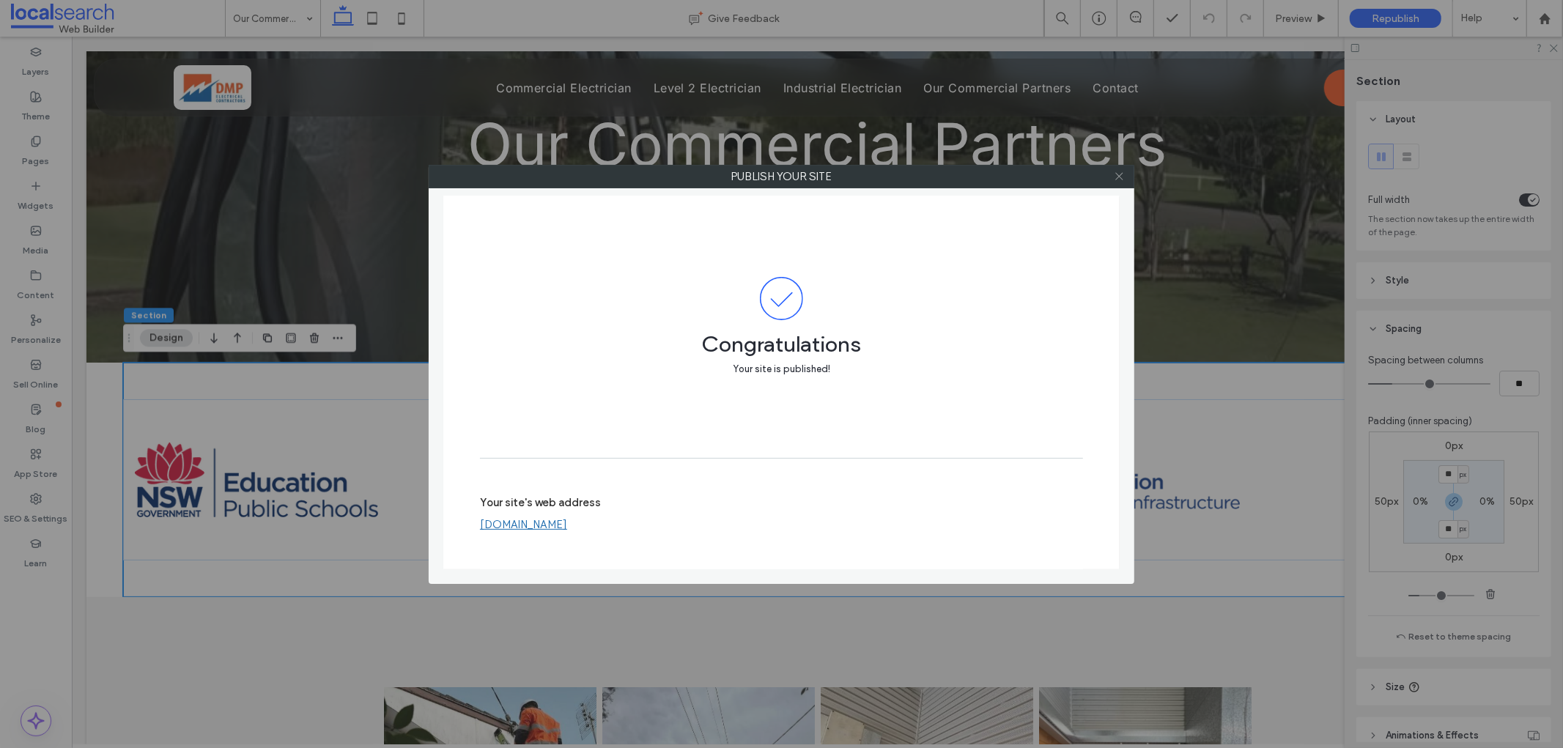
click at [1122, 177] on icon at bounding box center [1119, 176] width 11 height 11
